Goal: Check status: Check status

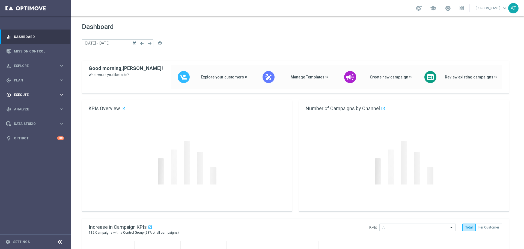
click at [52, 94] on span "Execute" at bounding box center [36, 94] width 45 height 3
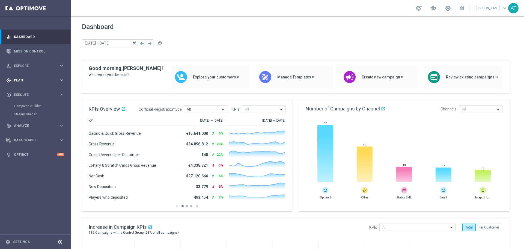
click at [41, 82] on div "gps_fixed Plan" at bounding box center [32, 80] width 53 height 5
click at [30, 108] on span "Templates" at bounding box center [33, 107] width 39 height 3
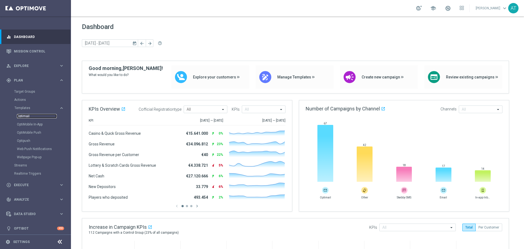
click at [29, 115] on link "Optimail" at bounding box center [37, 116] width 40 height 4
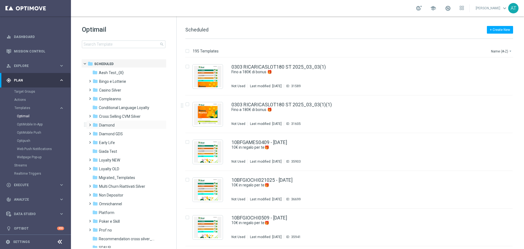
click at [89, 123] on span at bounding box center [89, 122] width 2 height 2
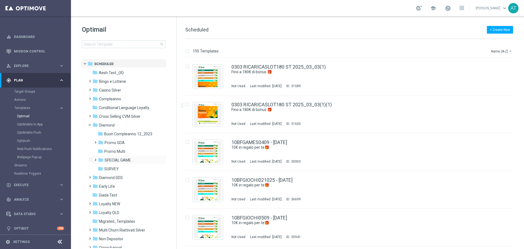
click at [95, 158] on span at bounding box center [94, 157] width 2 height 2
click at [101, 167] on span at bounding box center [99, 166] width 2 height 2
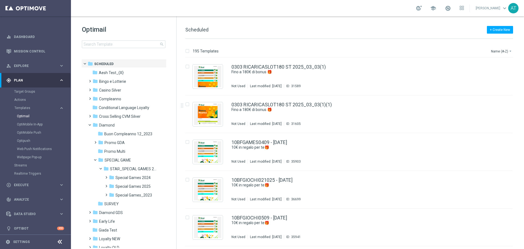
scroll to position [131, 0]
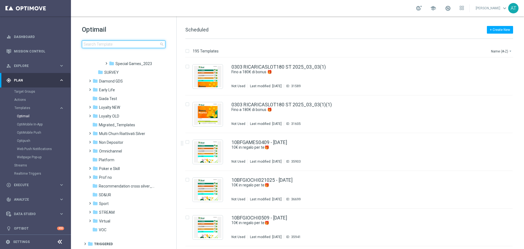
click at [112, 45] on input at bounding box center [123, 44] width 83 height 8
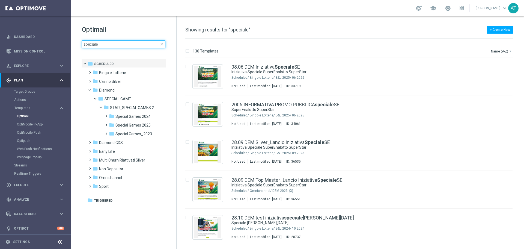
click at [100, 45] on input "speciale" at bounding box center [123, 44] width 83 height 8
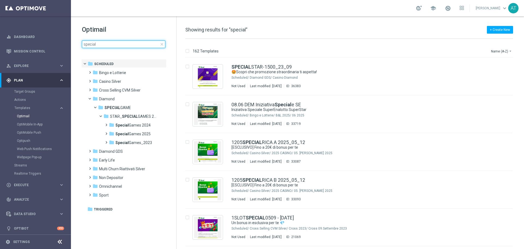
click at [115, 47] on input "special" at bounding box center [123, 44] width 83 height 8
click at [114, 47] on input "special" at bounding box center [123, 44] width 83 height 8
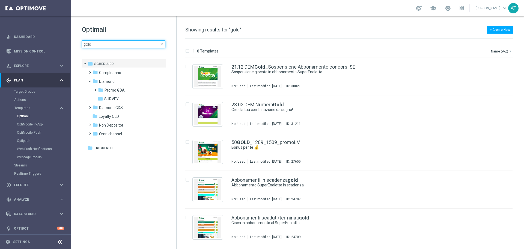
click at [101, 43] on input "gold" at bounding box center [123, 44] width 83 height 8
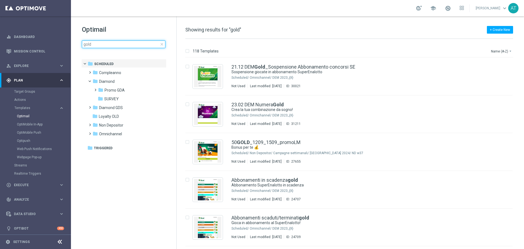
click at [101, 43] on input "gold" at bounding box center [123, 44] width 83 height 8
click at [100, 43] on input "gold" at bounding box center [123, 44] width 83 height 8
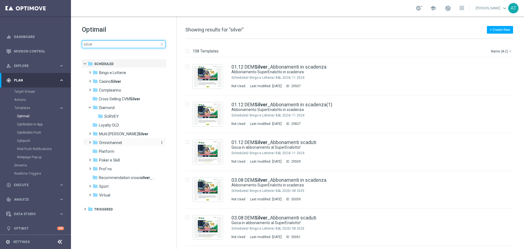
type input "silver"
click at [111, 143] on span "Omnichannel" at bounding box center [110, 142] width 23 height 5
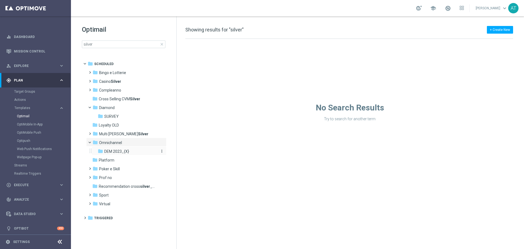
click at [117, 153] on span "DEM 2023_{X}" at bounding box center [116, 151] width 25 height 5
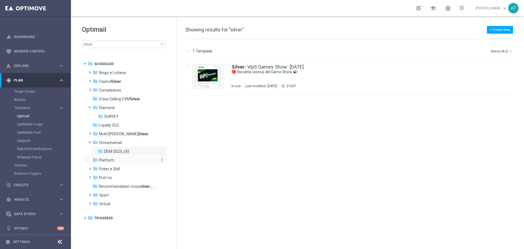
click at [110, 160] on span "Platform" at bounding box center [107, 159] width 16 height 5
click at [107, 178] on span "Prof no" at bounding box center [105, 177] width 13 height 5
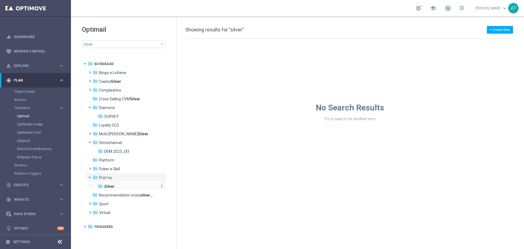
click at [109, 187] on b "Silver" at bounding box center [109, 186] width 10 height 4
click at [108, 194] on span "Recommendation cross silver _{X}" at bounding box center [127, 194] width 56 height 5
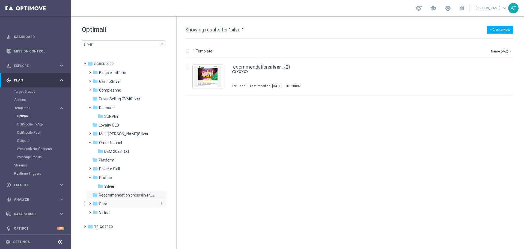
click at [106, 203] on span "Sport" at bounding box center [104, 203] width 10 height 5
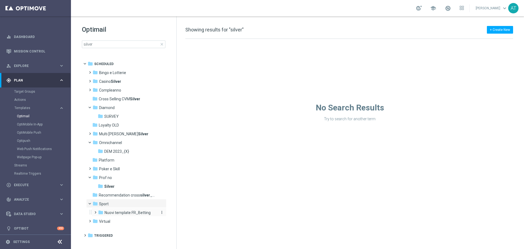
click at [117, 212] on span "Nuovi template FR_Betting" at bounding box center [127, 212] width 46 height 5
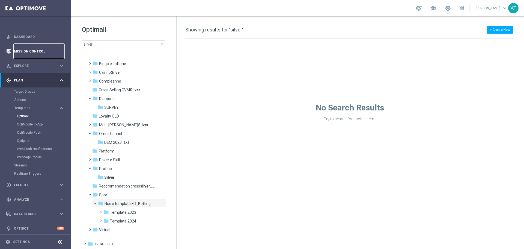
click at [30, 50] on link "Mission Control" at bounding box center [39, 51] width 50 height 14
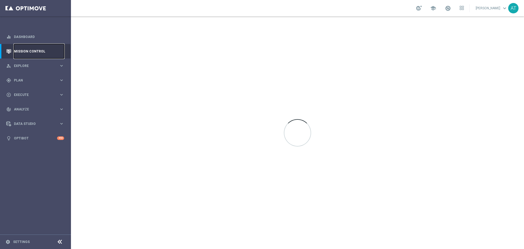
click at [38, 50] on link "Mission Control" at bounding box center [39, 51] width 50 height 14
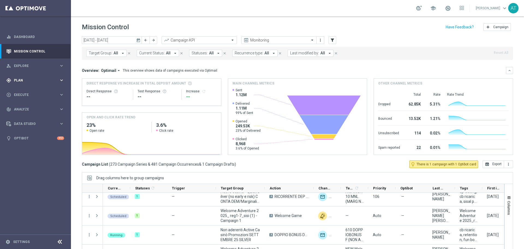
click at [30, 81] on span "Plan" at bounding box center [36, 80] width 45 height 3
click at [24, 107] on span "Templates" at bounding box center [33, 107] width 39 height 3
click at [28, 107] on span "Templates" at bounding box center [33, 107] width 39 height 3
click at [26, 117] on link "Optimail" at bounding box center [37, 116] width 40 height 4
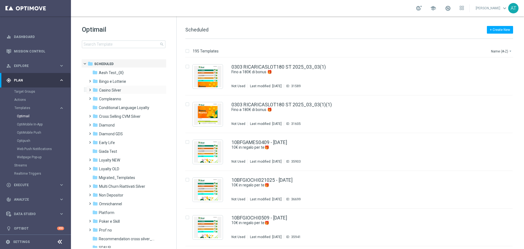
click at [90, 88] on span at bounding box center [89, 87] width 2 height 2
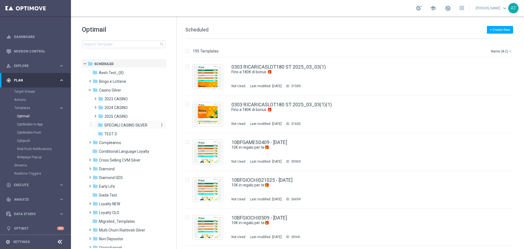
click at [128, 126] on span "SPECIALI CASINO SILVER" at bounding box center [125, 124] width 43 height 5
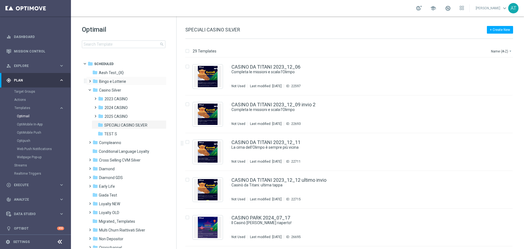
click at [88, 80] on span at bounding box center [89, 78] width 2 height 2
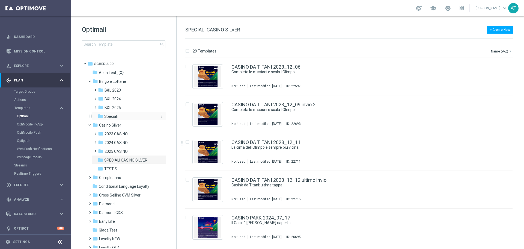
click at [115, 115] on span "Speciali" at bounding box center [110, 116] width 13 height 5
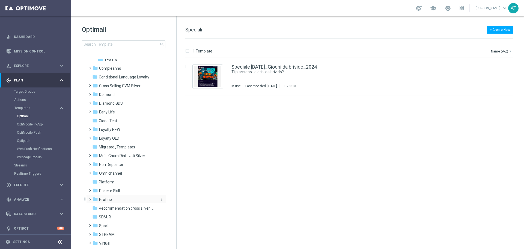
scroll to position [131, 0]
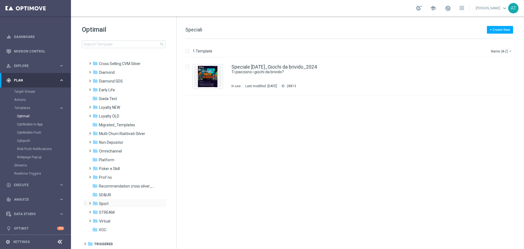
click at [90, 202] on span at bounding box center [89, 200] width 2 height 2
click at [107, 194] on span "Sport" at bounding box center [104, 194] width 10 height 5
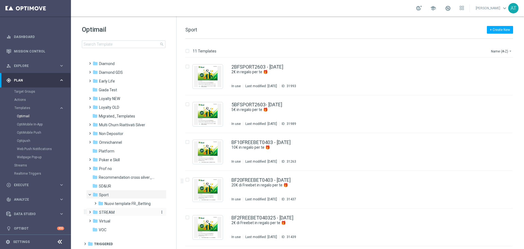
click at [110, 212] on span "STREAM" at bounding box center [107, 211] width 16 height 5
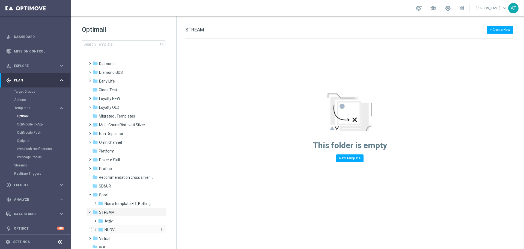
scroll to position [157, 0]
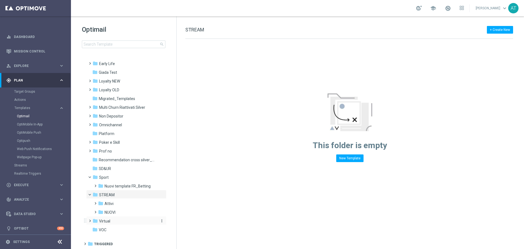
click at [103, 221] on span "Virtual" at bounding box center [104, 220] width 11 height 5
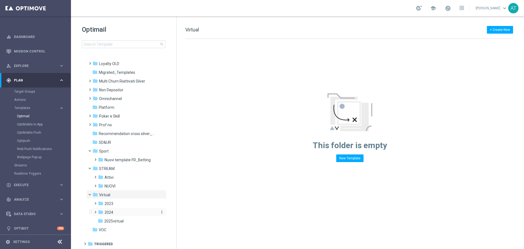
click at [109, 211] on span "2024" at bounding box center [108, 211] width 9 height 5
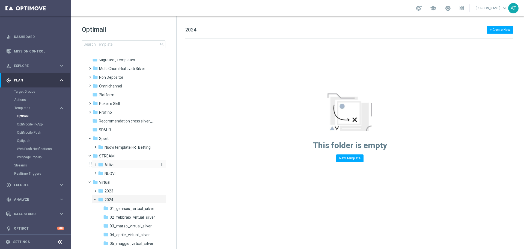
scroll to position [190, 0]
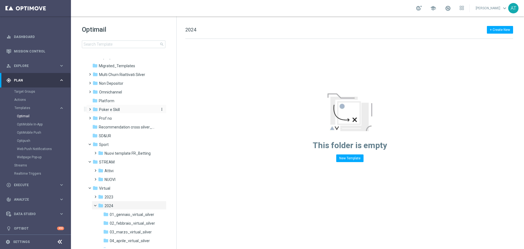
click at [111, 110] on span "Poker e Skill" at bounding box center [109, 109] width 21 height 5
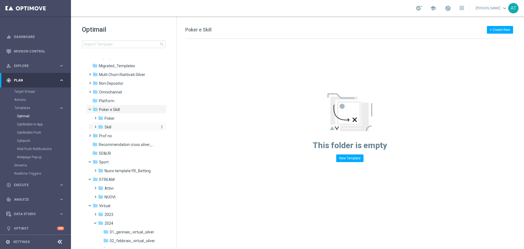
click at [109, 127] on span "Skill" at bounding box center [107, 126] width 7 height 5
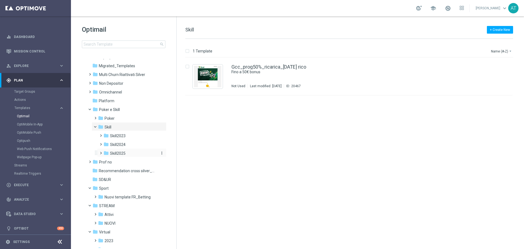
click at [115, 152] on span "Skill2025" at bounding box center [118, 153] width 16 height 5
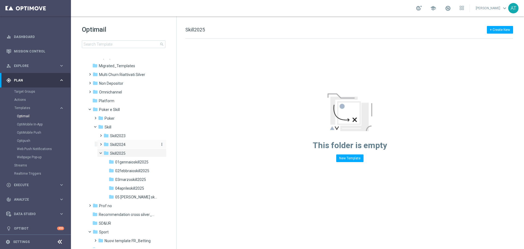
click at [119, 144] on span "Skill2024" at bounding box center [118, 144] width 16 height 5
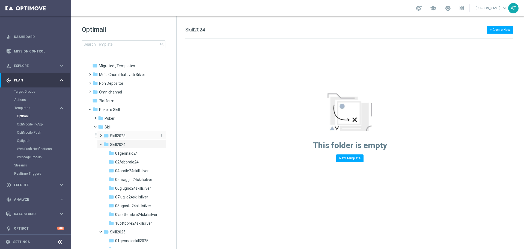
click at [118, 136] on span "Skill2023" at bounding box center [118, 135] width 16 height 5
click at [111, 120] on span "Poker" at bounding box center [109, 118] width 10 height 5
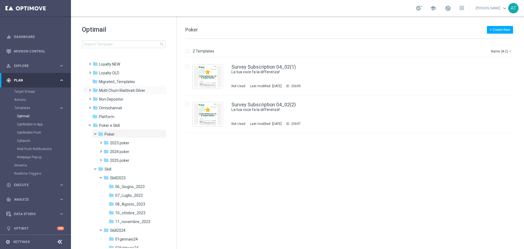
scroll to position [163, 0]
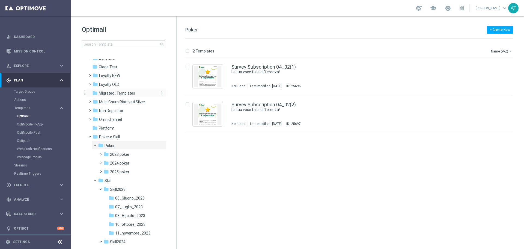
click at [117, 94] on span "Migrated_Templates" at bounding box center [117, 93] width 36 height 5
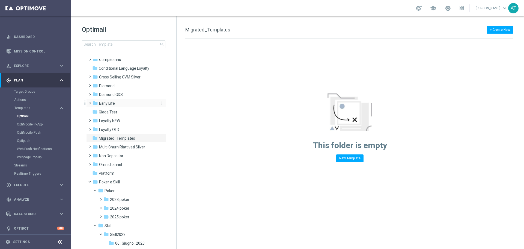
scroll to position [108, 0]
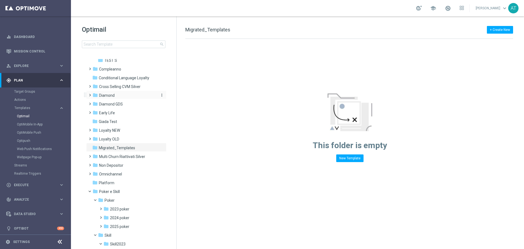
click at [112, 95] on span "Diamond" at bounding box center [107, 95] width 16 height 5
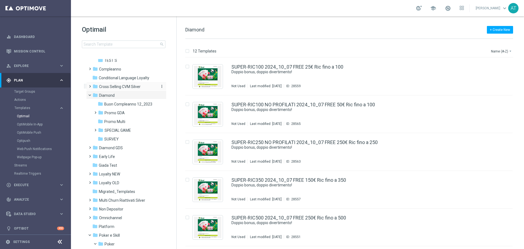
click at [122, 87] on span "Cross Selling CVM Silver" at bounding box center [119, 86] width 41 height 5
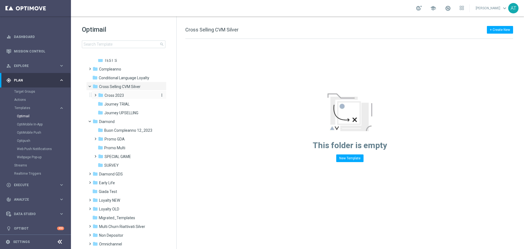
click at [113, 97] on span "Cross 2023" at bounding box center [113, 95] width 19 height 5
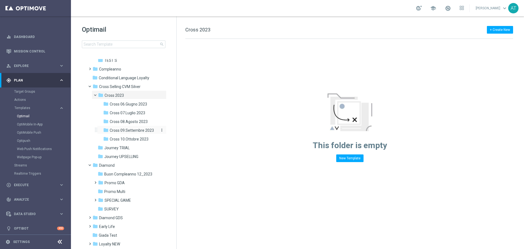
click at [132, 128] on span "Cross 09.Settembre 2023" at bounding box center [132, 130] width 44 height 5
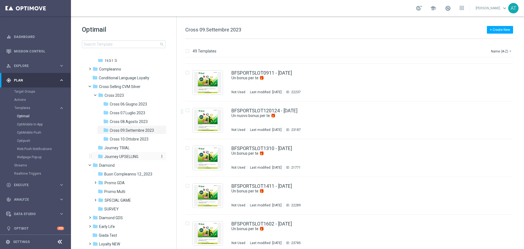
scroll to position [617, 0]
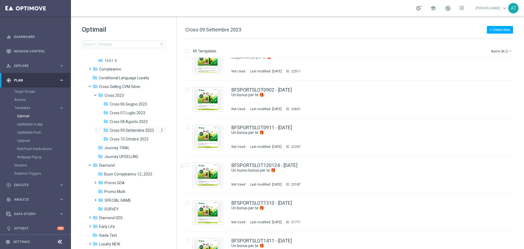
click at [130, 130] on span "Cross 09.Settembre 2023" at bounding box center [132, 130] width 44 height 5
click at [131, 121] on span "Cross 08.Agosto 2023" at bounding box center [129, 121] width 38 height 5
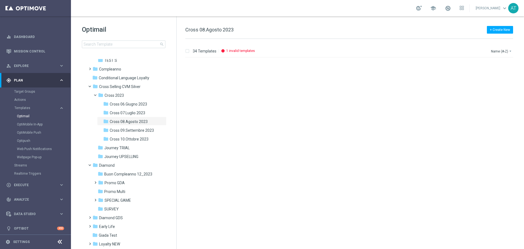
scroll to position [1089, 0]
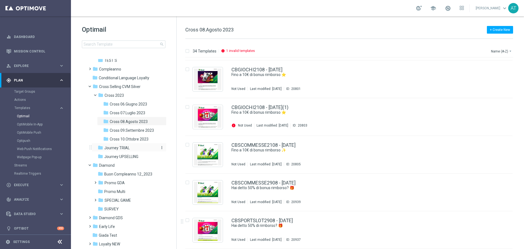
click at [116, 148] on span "Journey TRIAL" at bounding box center [116, 147] width 25 height 5
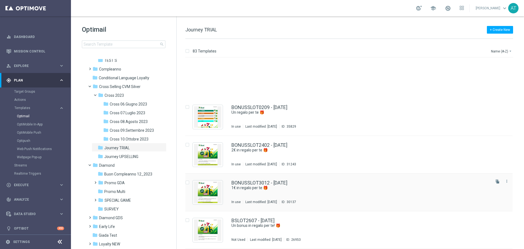
scroll to position [2933, 0]
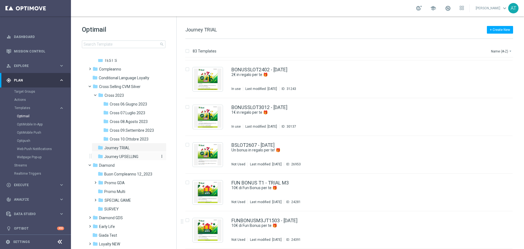
click at [128, 157] on span "Journey UPSELLING" at bounding box center [121, 156] width 34 height 5
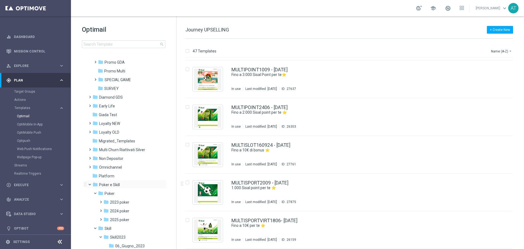
scroll to position [239, 0]
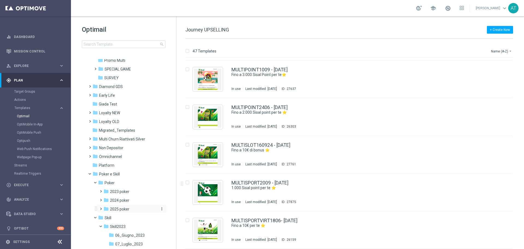
click at [121, 208] on span "2025 poker" at bounding box center [119, 208] width 19 height 5
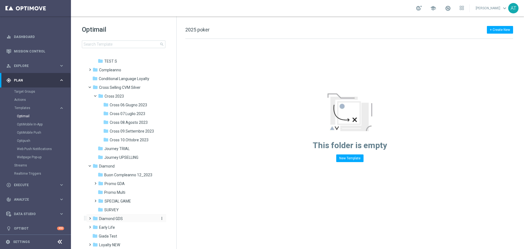
scroll to position [48, 0]
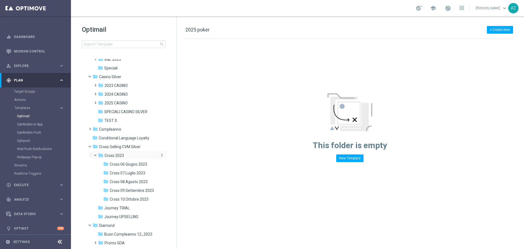
click at [118, 156] on span "Cross 2023" at bounding box center [113, 155] width 19 height 5
click at [121, 164] on span "Cross 06.Giugno 2023" at bounding box center [128, 163] width 37 height 5
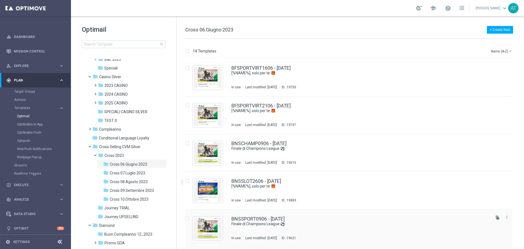
scroll to position [336, 0]
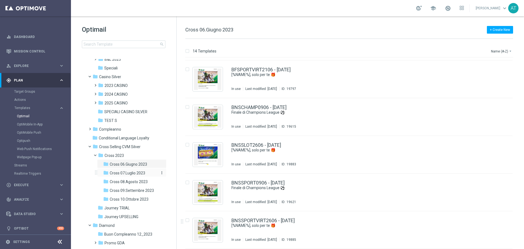
click at [132, 172] on span "Cross 07.Luglio 2023" at bounding box center [127, 172] width 35 height 5
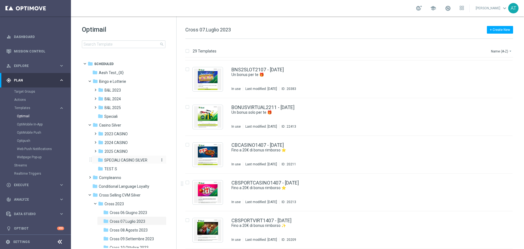
click at [130, 160] on span "SPECIALI CASINO SILVER" at bounding box center [125, 159] width 43 height 5
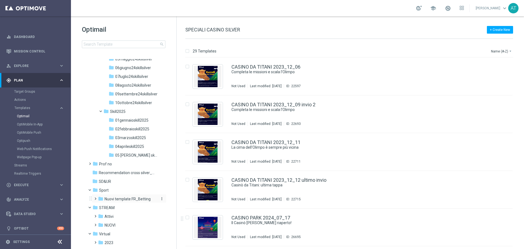
scroll to position [546, 0]
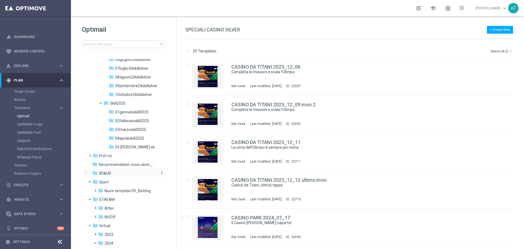
click at [110, 173] on span "SD&UR" at bounding box center [105, 172] width 12 height 5
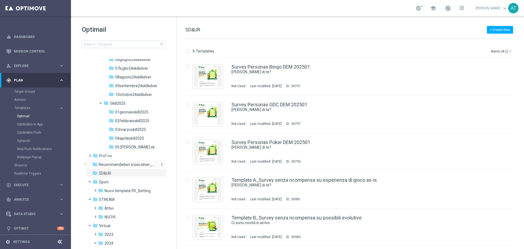
click at [127, 163] on span "Recommendation cross silver_{X}" at bounding box center [127, 164] width 56 height 5
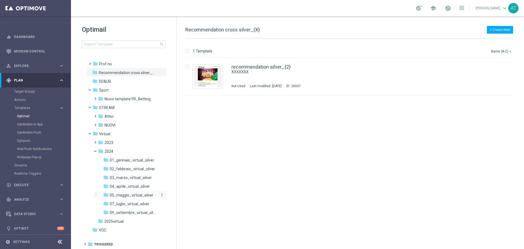
scroll to position [637, 0]
click at [85, 242] on span at bounding box center [84, 241] width 2 height 2
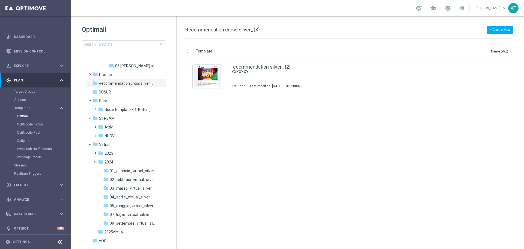
scroll to position [610, 0]
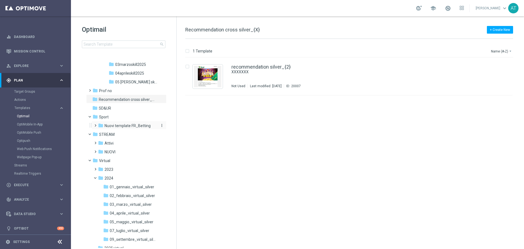
click at [130, 127] on span "Nuovi template FR_Betting" at bounding box center [127, 125] width 46 height 5
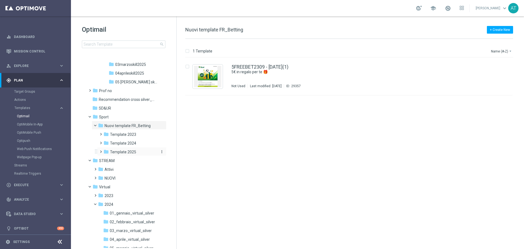
click at [122, 151] on span "Template 2025" at bounding box center [123, 151] width 26 height 5
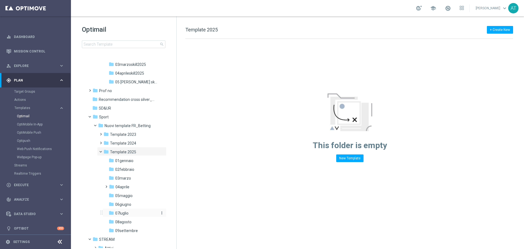
click at [125, 214] on span "07luglio" at bounding box center [121, 212] width 13 height 5
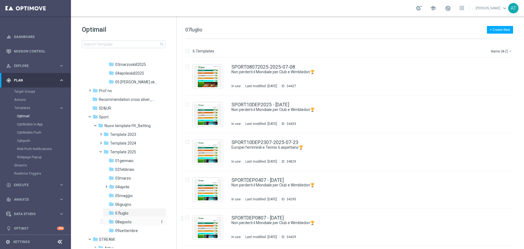
click at [120, 223] on span "08agosto" at bounding box center [123, 221] width 16 height 5
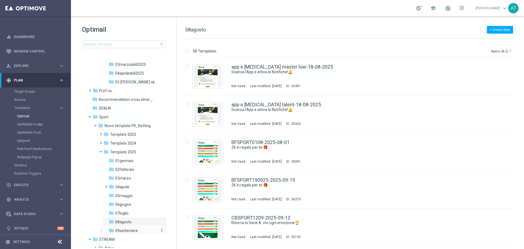
click at [127, 230] on span "09settembre" at bounding box center [126, 230] width 23 height 5
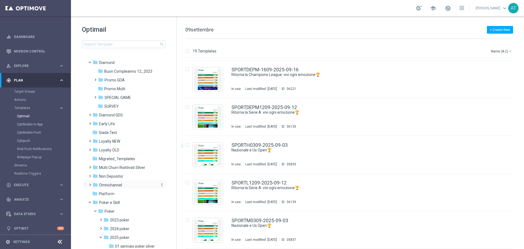
scroll to position [201, 0]
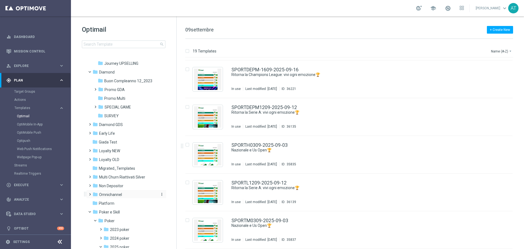
click at [109, 195] on span "Omnichannel" at bounding box center [110, 194] width 23 height 5
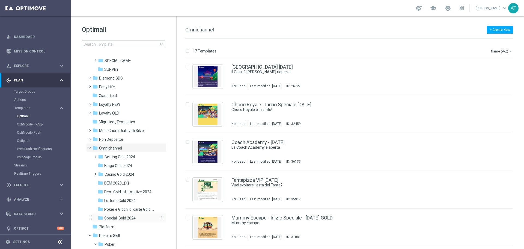
scroll to position [256, 0]
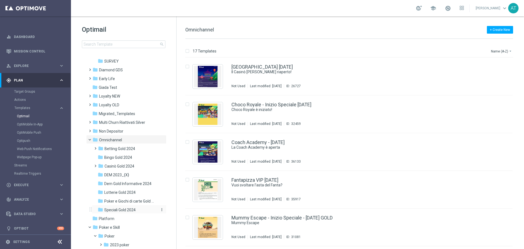
click at [126, 209] on span "Speciali Gold 2024" at bounding box center [119, 209] width 31 height 5
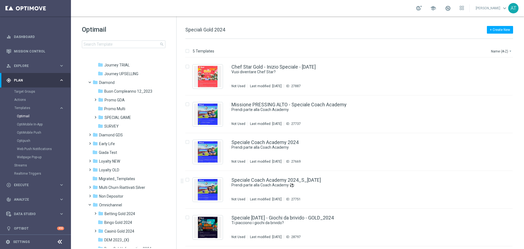
scroll to position [174, 0]
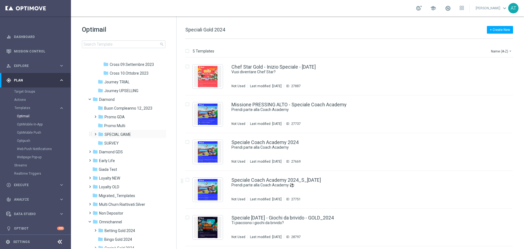
click at [95, 133] on span at bounding box center [94, 131] width 2 height 2
click at [97, 134] on span at bounding box center [98, 132] width 2 height 2
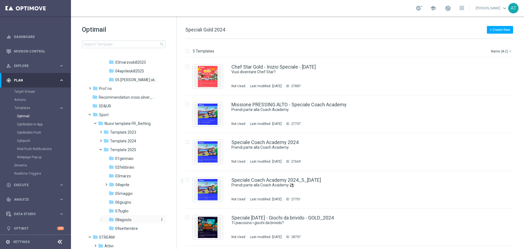
scroll to position [692, 0]
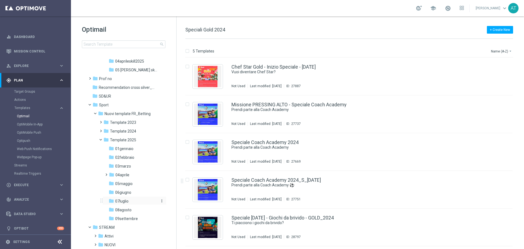
click at [125, 201] on span "07luglio" at bounding box center [121, 200] width 13 height 5
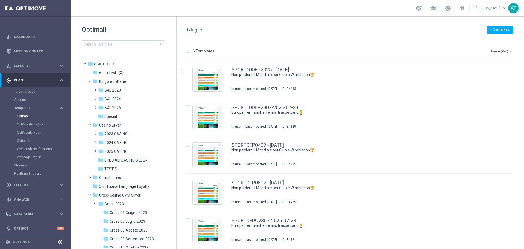
click at [45, 80] on span "Plan" at bounding box center [36, 80] width 45 height 3
click at [45, 81] on span "Plan" at bounding box center [36, 80] width 45 height 3
click at [28, 115] on link "Optimail" at bounding box center [37, 116] width 40 height 4
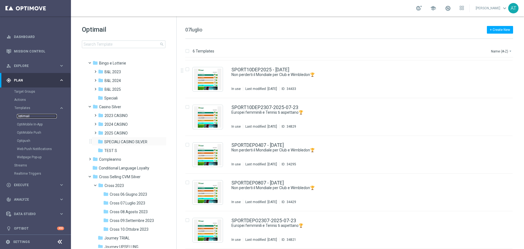
scroll to position [27, 0]
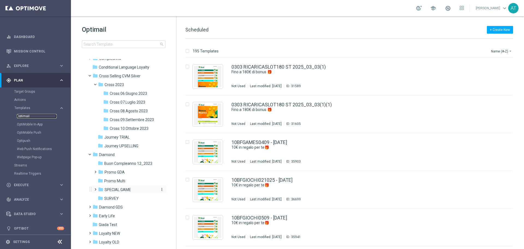
scroll to position [136, 0]
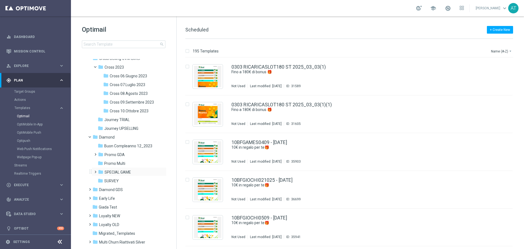
click at [95, 170] on span at bounding box center [94, 169] width 2 height 2
click at [101, 179] on span at bounding box center [99, 178] width 2 height 2
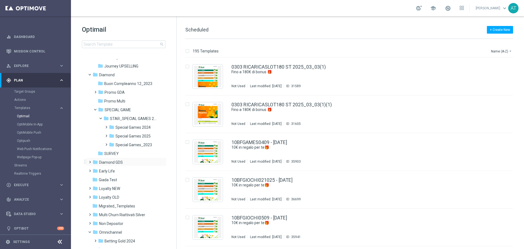
scroll to position [245, 0]
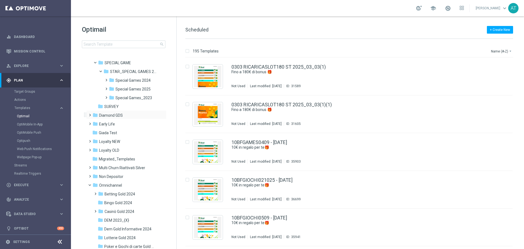
click at [90, 113] on span at bounding box center [89, 112] width 2 height 2
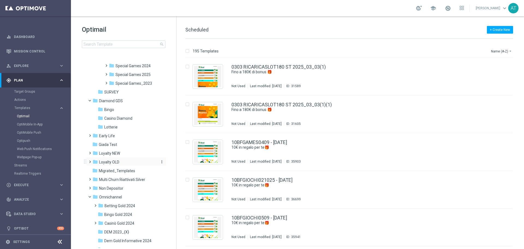
scroll to position [273, 0]
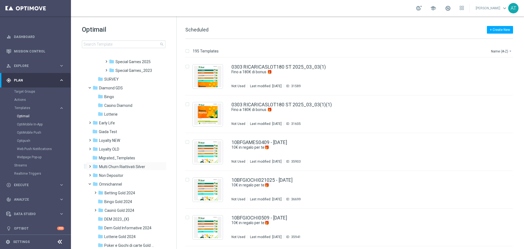
click at [90, 165] on span at bounding box center [89, 164] width 2 height 2
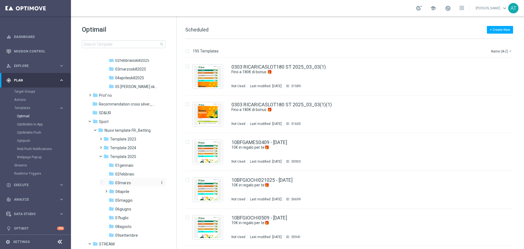
scroll to position [764, 0]
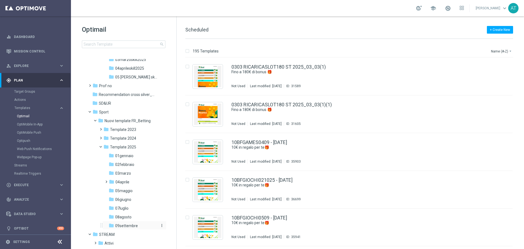
click at [118, 224] on span "09settembre" at bounding box center [126, 225] width 23 height 5
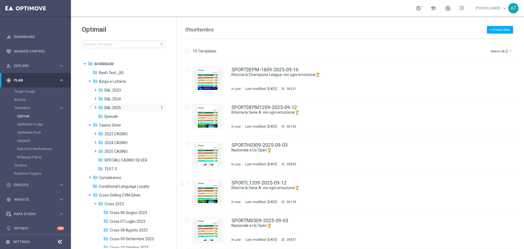
click at [114, 106] on span "B&L 2025" at bounding box center [112, 107] width 16 height 5
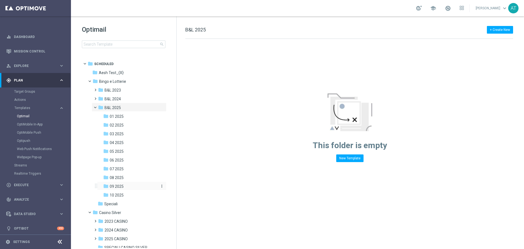
click at [112, 185] on span "09 2025" at bounding box center [117, 186] width 14 height 5
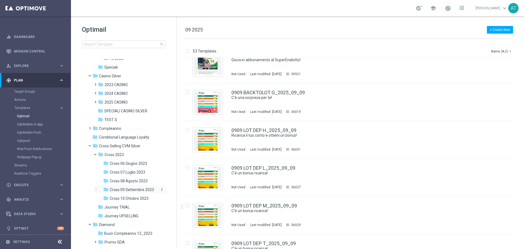
scroll to position [164, 0]
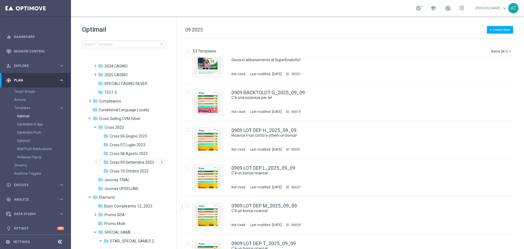
click at [121, 160] on span "Cross 09.Settembre 2023" at bounding box center [132, 162] width 44 height 5
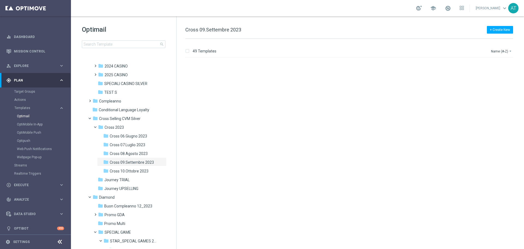
scroll to position [1654, 0]
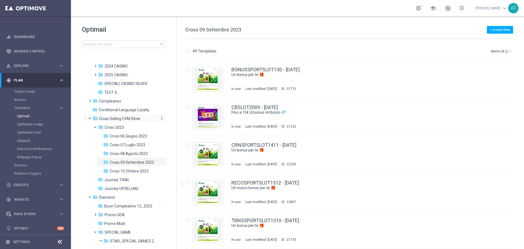
click at [102, 118] on span "Cross Selling CVM Silver" at bounding box center [119, 118] width 41 height 5
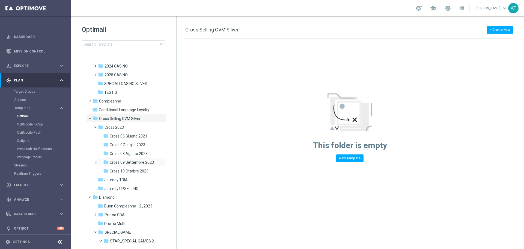
click at [125, 163] on span "Cross 09.Settembre 2023" at bounding box center [132, 162] width 44 height 5
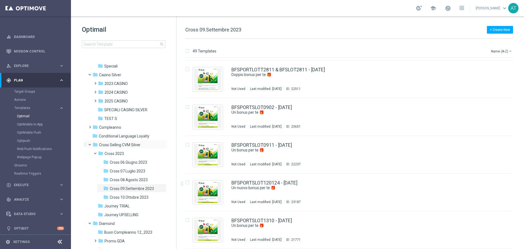
scroll to position [109, 0]
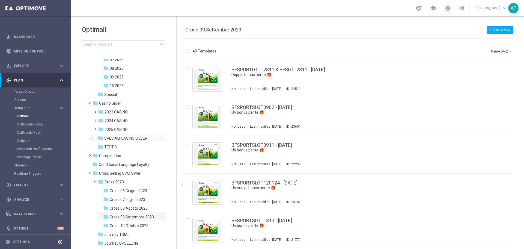
click at [113, 139] on span "SPECIALI CASINO SILVER" at bounding box center [125, 138] width 43 height 5
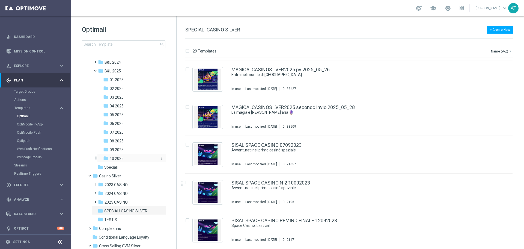
scroll to position [27, 0]
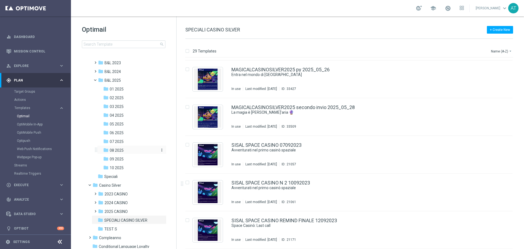
click at [120, 150] on span "08 2025" at bounding box center [117, 150] width 14 height 5
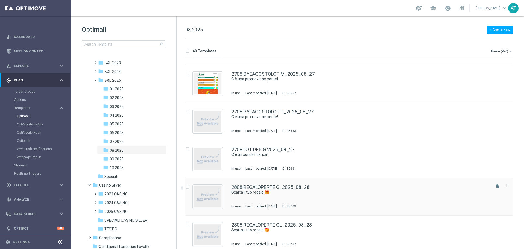
scroll to position [1616, 0]
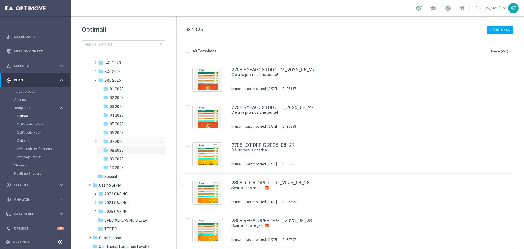
click at [125, 141] on div "folder 07 2025" at bounding box center [130, 141] width 54 height 6
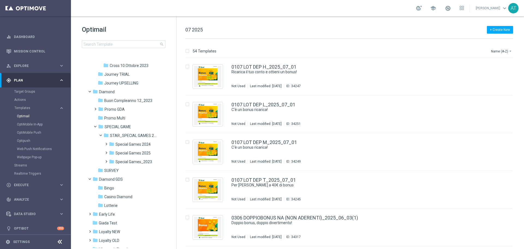
scroll to position [133, 0]
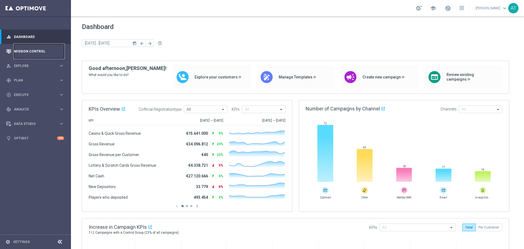
click at [34, 51] on link "Mission Control" at bounding box center [39, 51] width 50 height 14
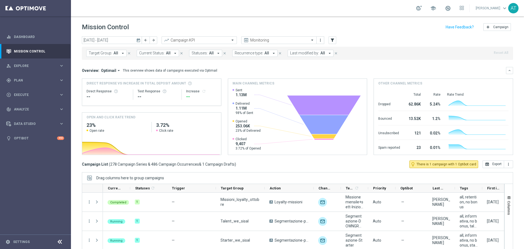
click at [138, 42] on icon "today" at bounding box center [138, 40] width 5 height 5
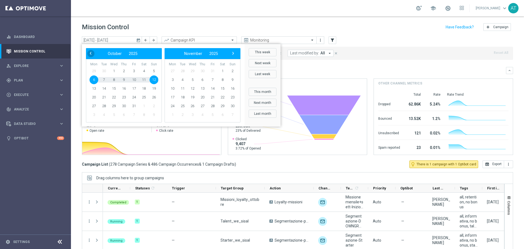
click at [91, 55] on span "‹" at bounding box center [90, 53] width 7 height 7
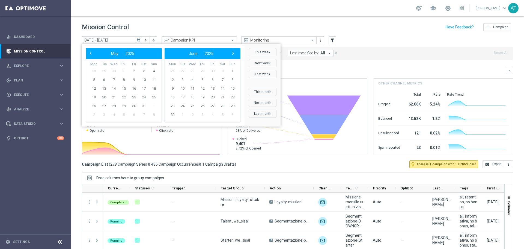
click at [91, 55] on span "‹" at bounding box center [90, 53] width 7 height 7
click at [94, 88] on span "14" at bounding box center [93, 88] width 9 height 9
click at [113, 98] on span "23" at bounding box center [113, 97] width 9 height 9
type input "14 Apr 2025 - 23 Apr 2025"
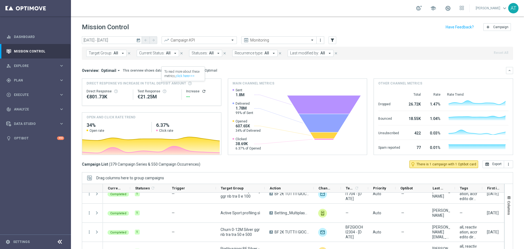
click at [120, 53] on icon "arrow_drop_down" at bounding box center [122, 53] width 5 height 5
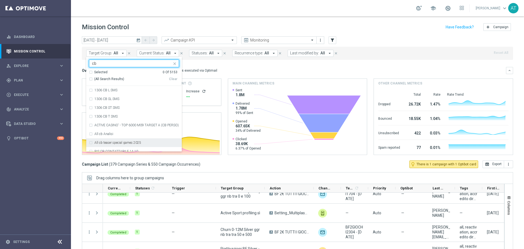
click at [124, 143] on label "All cb teaser special games 2025" at bounding box center [117, 142] width 47 height 3
type input "cb"
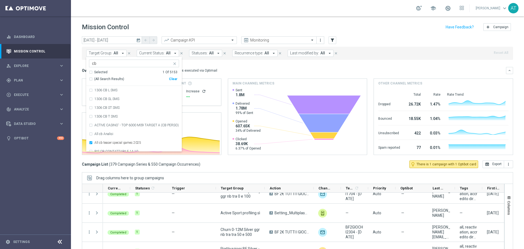
click at [242, 68] on div "Overview: Optimail arrow_drop_down This overview shows data of campaigns execut…" at bounding box center [294, 70] width 424 height 5
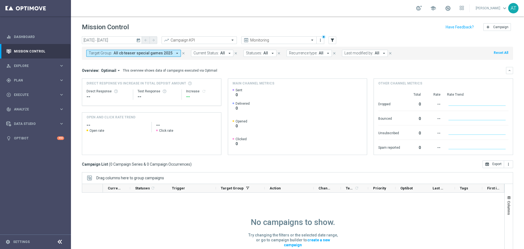
click at [175, 54] on icon "arrow_drop_down" at bounding box center [177, 53] width 5 height 5
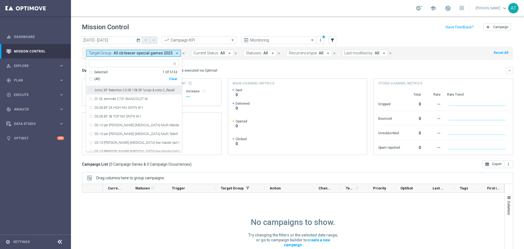
click at [164, 53] on span "All cb teaser special games 2025" at bounding box center [142, 53] width 59 height 5
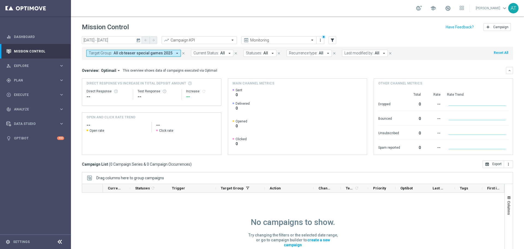
click at [175, 53] on icon "arrow_drop_down" at bounding box center [177, 53] width 5 height 5
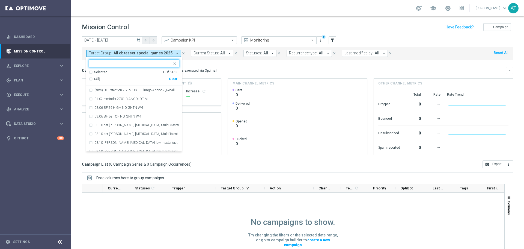
click at [0, 0] on div "Clear" at bounding box center [0, 0] width 0 height 0
click at [195, 64] on mini-dashboard "Overview: Optimail arrow_drop_down This overview shows data of campaigns execut…" at bounding box center [297, 110] width 431 height 100
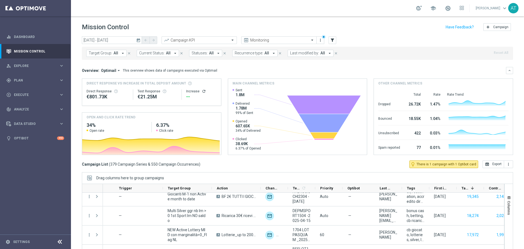
click at [136, 41] on icon "today" at bounding box center [138, 40] width 5 height 5
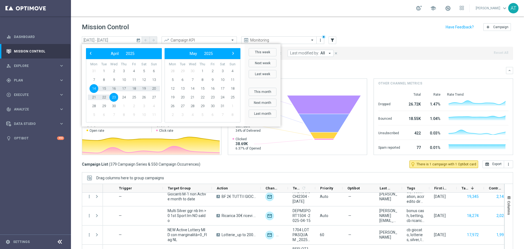
click at [96, 88] on span "14" at bounding box center [93, 88] width 9 height 9
click at [103, 89] on span "15" at bounding box center [104, 88] width 9 height 9
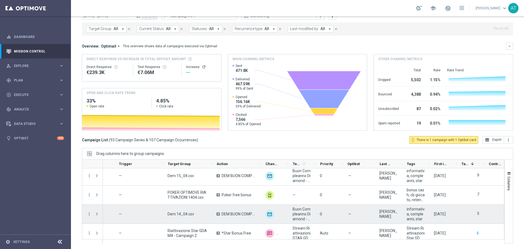
scroll to position [1664, 0]
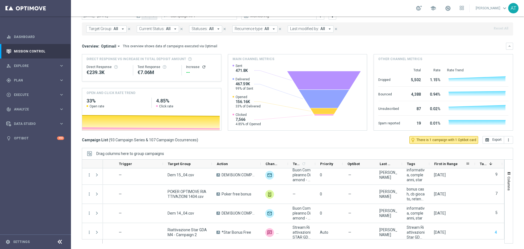
drag, startPoint x: 456, startPoint y: 164, endPoint x: 474, endPoint y: 163, distance: 18.3
click at [474, 163] on div at bounding box center [475, 163] width 2 height 8
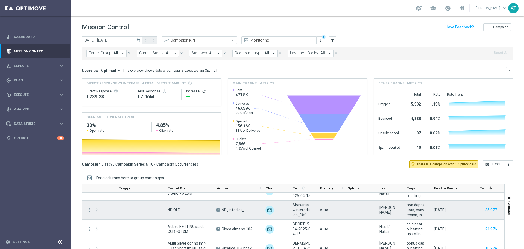
scroll to position [82, 0]
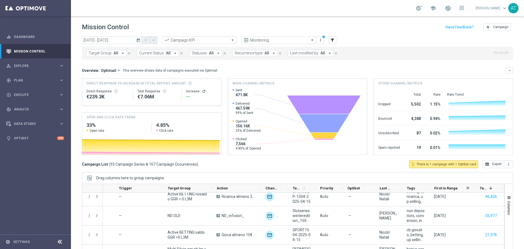
click at [137, 41] on icon "today" at bounding box center [138, 40] width 5 height 5
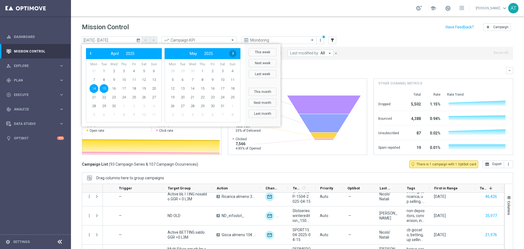
click at [234, 52] on span "›" at bounding box center [232, 53] width 7 height 7
click at [173, 77] on span "4" at bounding box center [172, 79] width 9 height 9
click at [103, 79] on span "5" at bounding box center [104, 79] width 9 height 9
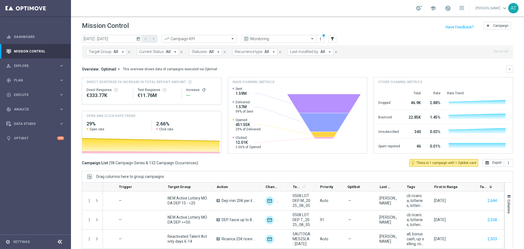
scroll to position [0, 0]
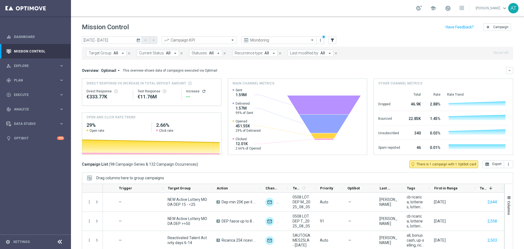
click at [139, 40] on icon "today" at bounding box center [138, 40] width 5 height 5
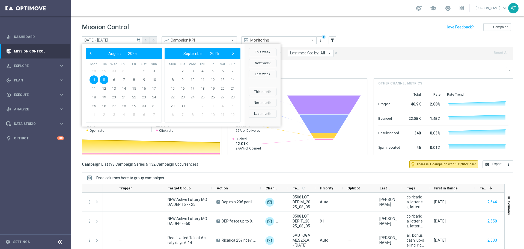
click at [154, 28] on div "Mission Control add Campaign" at bounding box center [297, 27] width 431 height 11
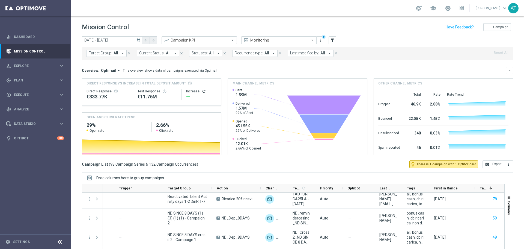
click at [138, 40] on icon "today" at bounding box center [138, 40] width 5 height 5
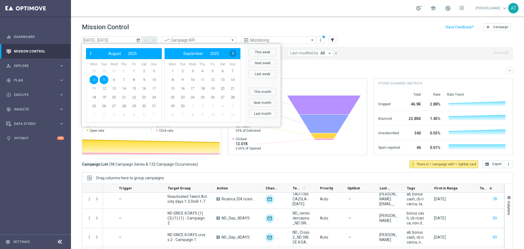
click at [233, 53] on span "›" at bounding box center [232, 53] width 7 height 7
click at [89, 53] on span "‹" at bounding box center [90, 53] width 7 height 7
click at [137, 41] on icon "today" at bounding box center [138, 40] width 5 height 5
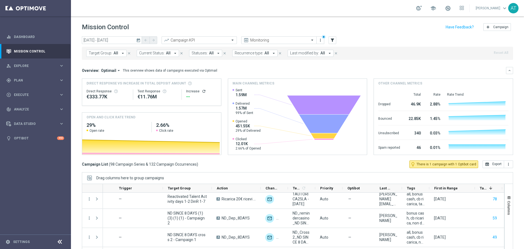
click at [137, 41] on icon "today" at bounding box center [138, 40] width 5 height 5
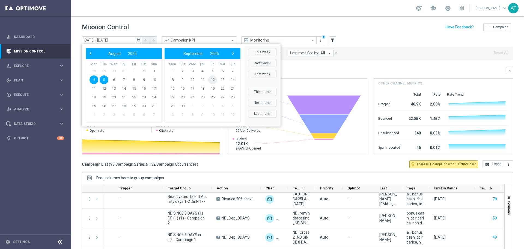
click at [213, 80] on span "12" at bounding box center [212, 79] width 9 height 9
click at [134, 79] on span "12" at bounding box center [134, 79] width 9 height 9
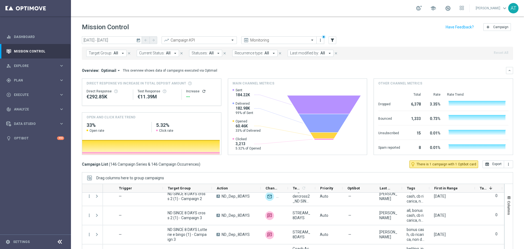
click at [139, 41] on icon "today" at bounding box center [138, 40] width 5 height 5
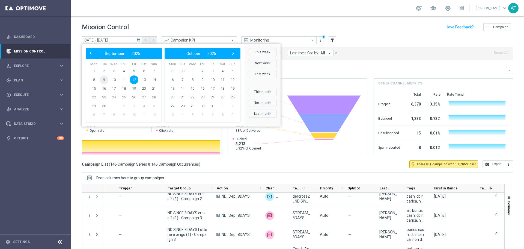
click at [104, 80] on span "9" at bounding box center [104, 79] width 9 height 9
click at [115, 78] on span "10" at bounding box center [113, 79] width 9 height 9
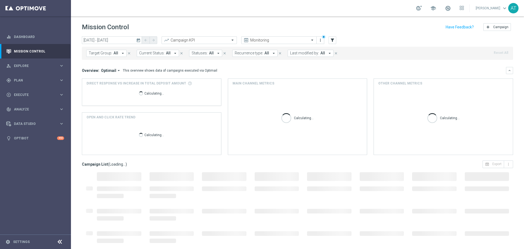
type input "09 Sep 2025 - 10 Sep 2025"
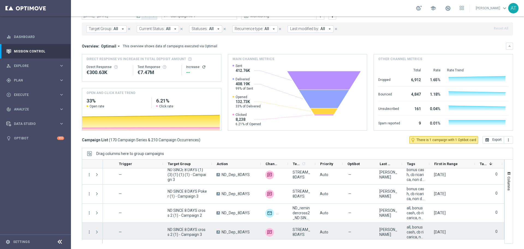
scroll to position [3175, 0]
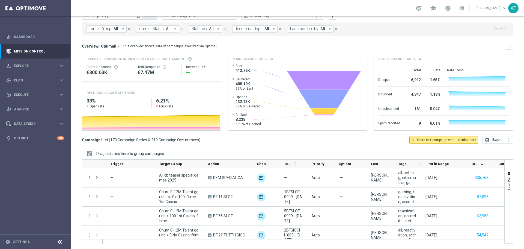
scroll to position [0, 61]
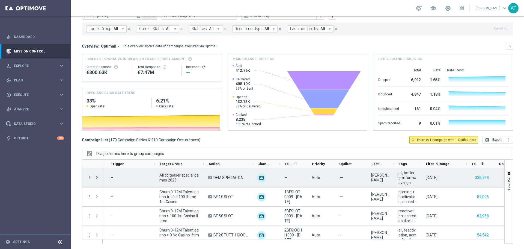
click at [96, 178] on span at bounding box center [96, 177] width 5 height 4
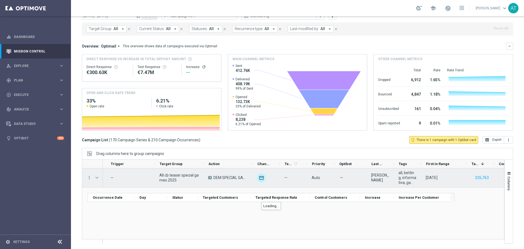
click at [96, 178] on span at bounding box center [96, 177] width 5 height 4
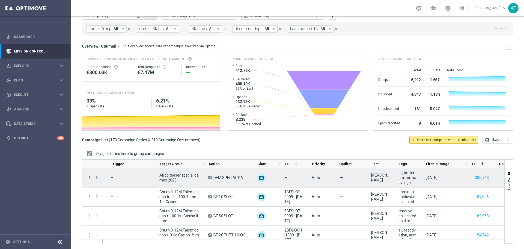
click at [87, 177] on icon "more_vert" at bounding box center [89, 177] width 5 height 5
click at [115, 181] on span "Campaign Details" at bounding box center [114, 181] width 28 height 4
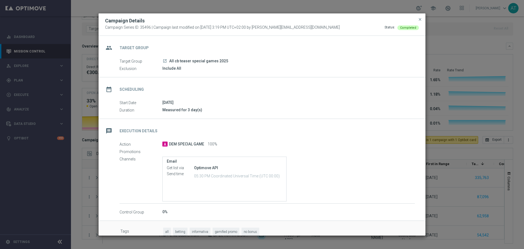
scroll to position [8, 0]
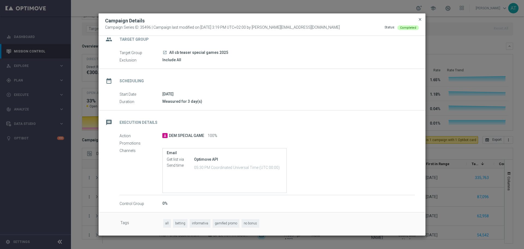
click at [420, 20] on span "close" at bounding box center [420, 19] width 4 height 4
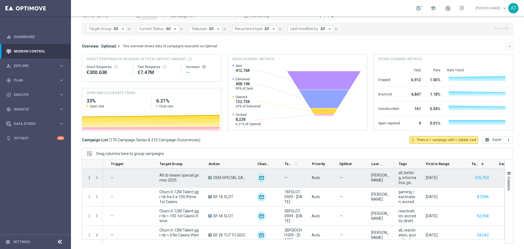
click at [89, 178] on icon "more_vert" at bounding box center [89, 177] width 5 height 5
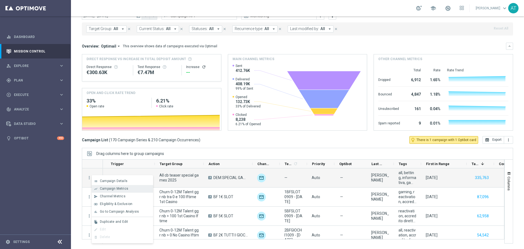
click at [112, 189] on span "Campaign Metrics" at bounding box center [114, 188] width 28 height 4
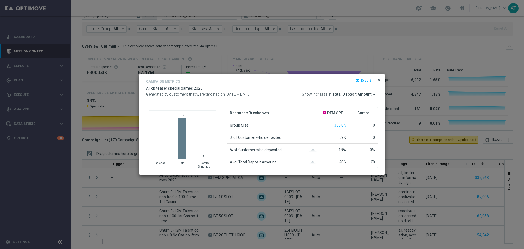
click at [378, 80] on span "close" at bounding box center [379, 80] width 4 height 4
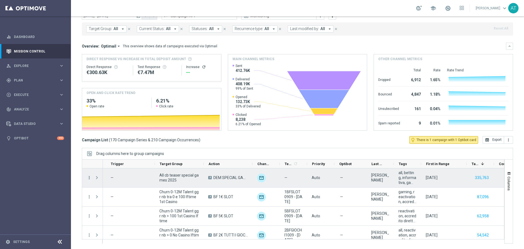
click at [89, 178] on icon "more_vert" at bounding box center [89, 177] width 5 height 5
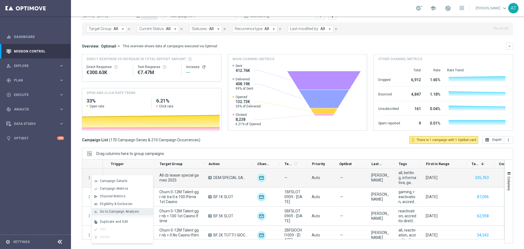
click at [117, 212] on span "Go to Campaign Analysis" at bounding box center [119, 211] width 39 height 4
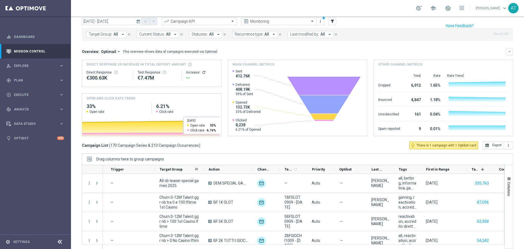
scroll to position [24, 0]
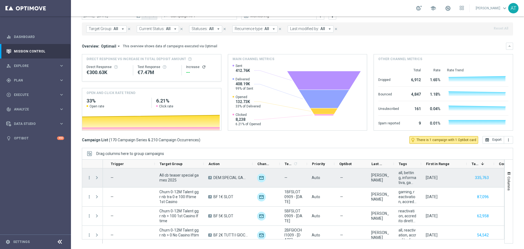
click at [98, 177] on span "Press SPACE to select this row." at bounding box center [96, 177] width 5 height 4
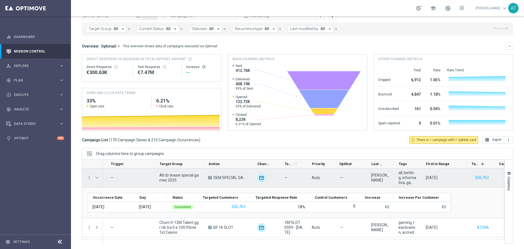
click at [98, 177] on span "Press SPACE to select this row." at bounding box center [96, 177] width 5 height 4
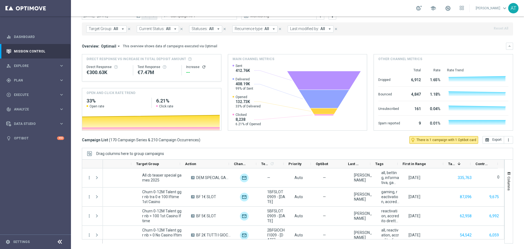
scroll to position [0, 86]
click at [481, 164] on span "Control Customers" at bounding box center [480, 163] width 13 height 4
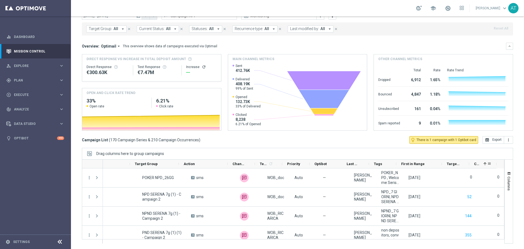
click at [481, 164] on div "Control Customers 1" at bounding box center [480, 163] width 13 height 8
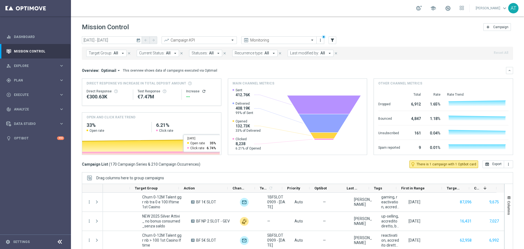
scroll to position [24, 0]
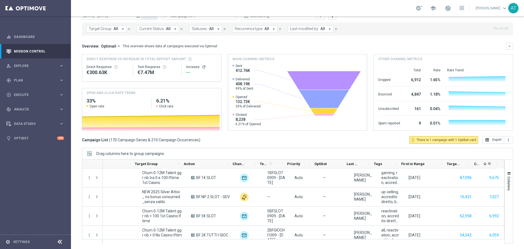
click at [481, 161] on div "Control Customers 1" at bounding box center [480, 163] width 13 height 8
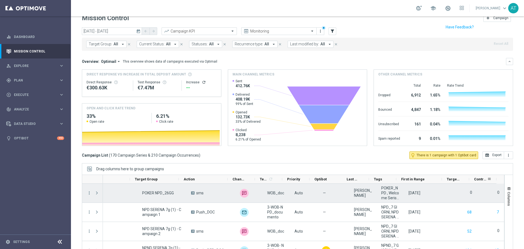
scroll to position [0, 0]
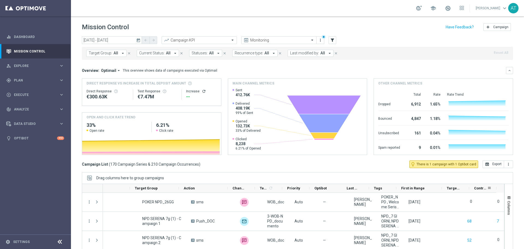
click at [137, 41] on icon "today" at bounding box center [138, 40] width 5 height 5
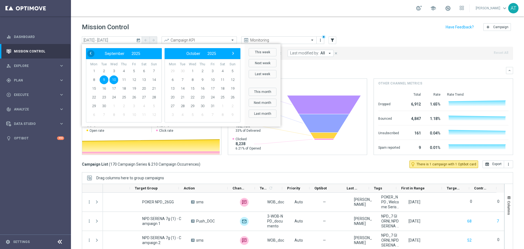
click at [91, 54] on span "‹" at bounding box center [90, 53] width 7 height 7
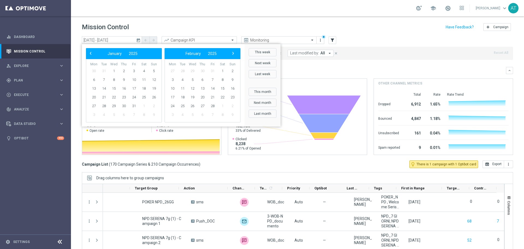
click at [91, 54] on span "‹" at bounding box center [90, 53] width 7 height 7
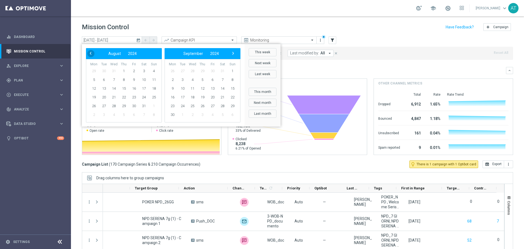
click at [90, 54] on span "‹" at bounding box center [90, 53] width 7 height 7
click at [233, 53] on span "›" at bounding box center [232, 53] width 7 height 7
click at [173, 89] on span "9" at bounding box center [172, 88] width 9 height 9
click at [95, 88] on span "9" at bounding box center [93, 88] width 9 height 9
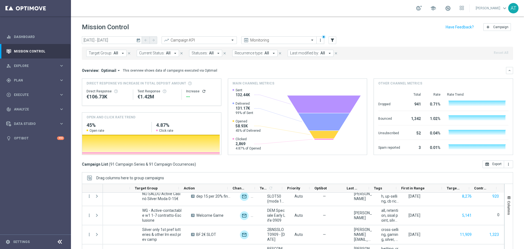
click at [137, 41] on icon "today" at bounding box center [138, 40] width 5 height 5
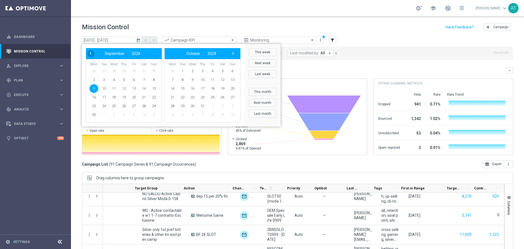
click at [92, 54] on span "‹" at bounding box center [90, 53] width 7 height 7
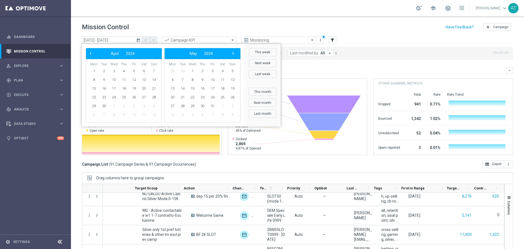
click at [92, 54] on span "‹" at bounding box center [90, 53] width 7 height 7
click at [124, 105] on span "28" at bounding box center [123, 105] width 9 height 9
click at [202, 70] on span "4" at bounding box center [202, 71] width 9 height 9
type input "28 Mar 2024 - 04 Apr 2024"
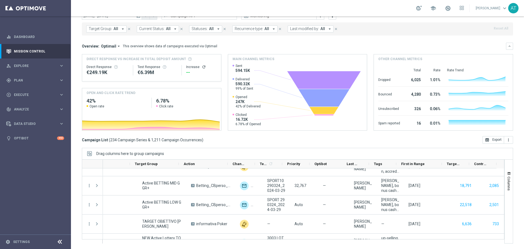
scroll to position [3415, 0]
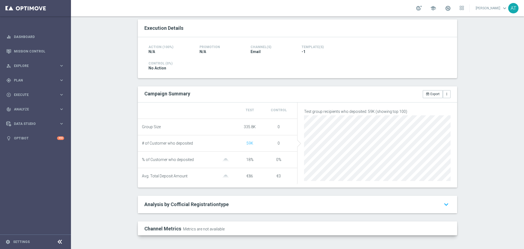
scroll to position [113, 0]
click at [246, 201] on h2 "Analysis by Cofficial Registrationtype keyboard_arrow_down" at bounding box center [297, 204] width 306 height 7
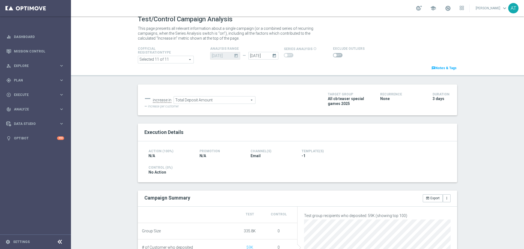
scroll to position [0, 0]
